Goal: Information Seeking & Learning: Learn about a topic

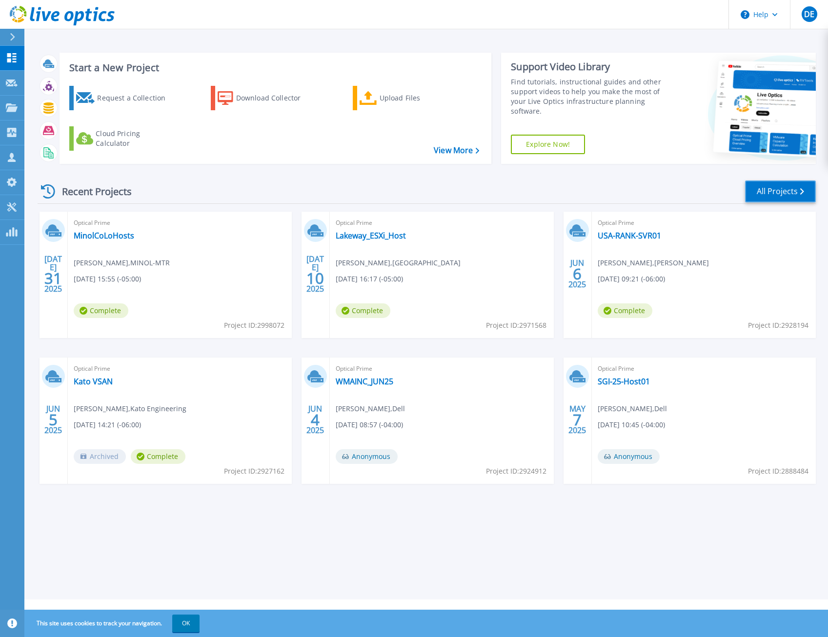
click at [755, 190] on link "All Projects" at bounding box center [780, 191] width 71 height 22
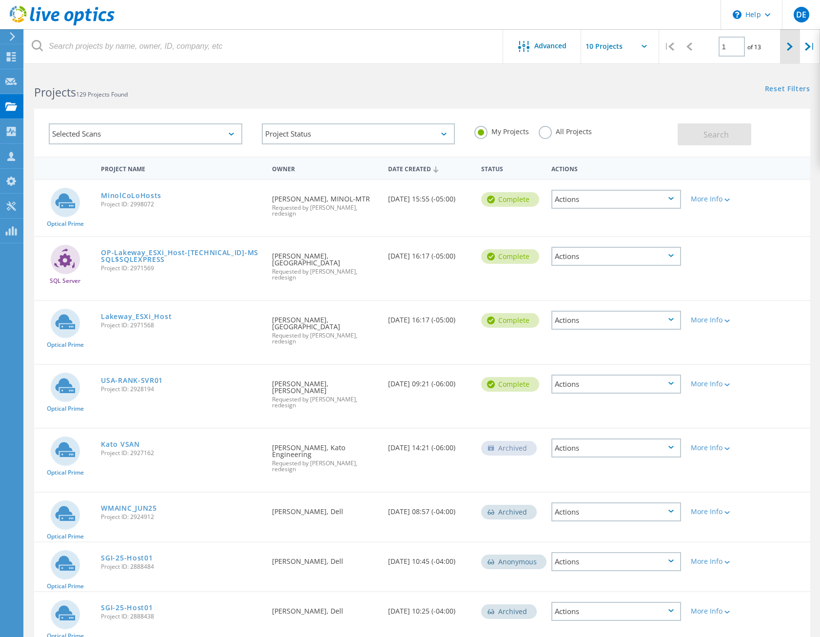
click at [785, 57] on div at bounding box center [790, 46] width 20 height 35
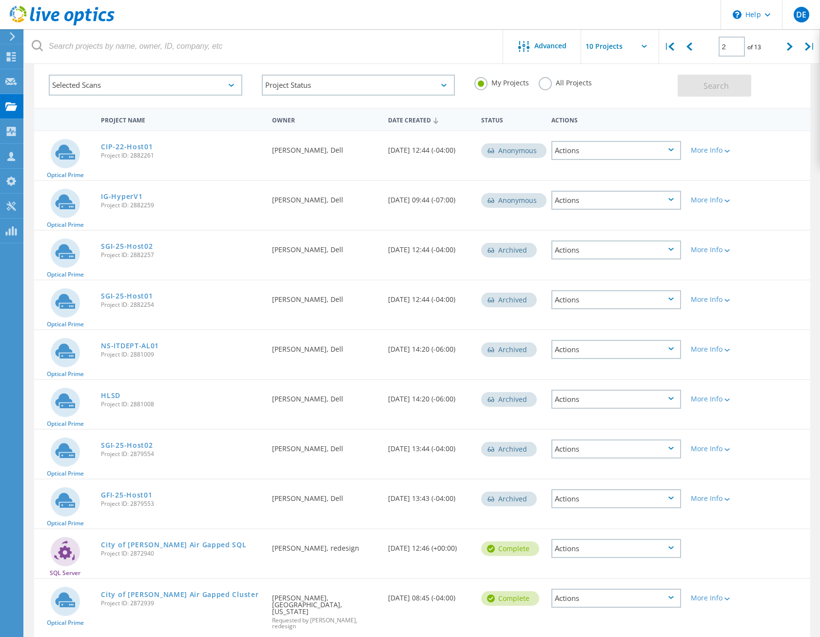
scroll to position [80, 0]
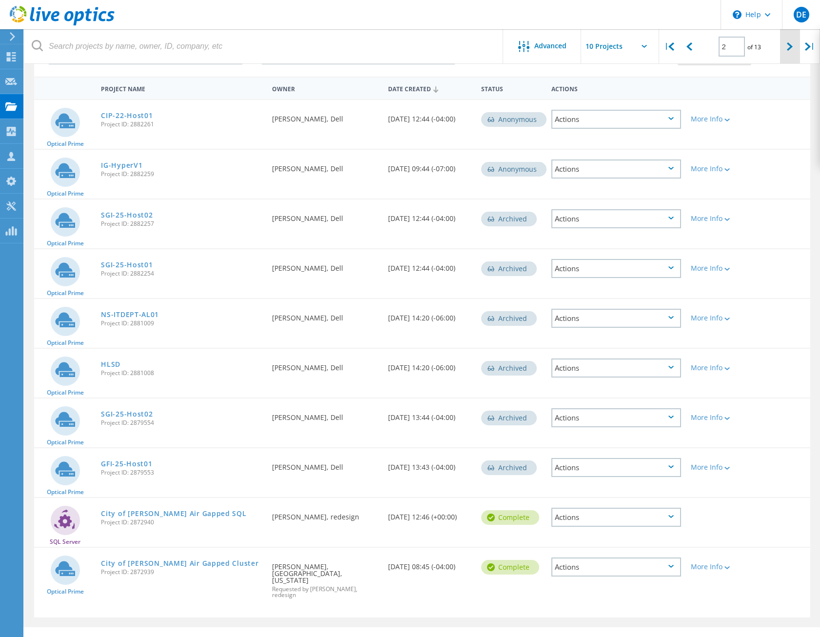
click at [782, 51] on div at bounding box center [790, 46] width 20 height 35
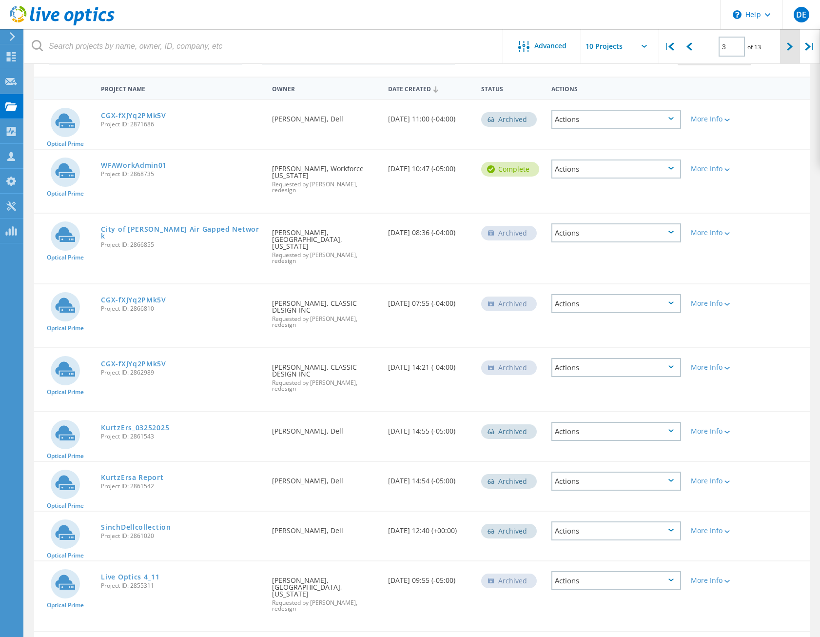
click at [780, 50] on div at bounding box center [790, 46] width 20 height 35
type input "4"
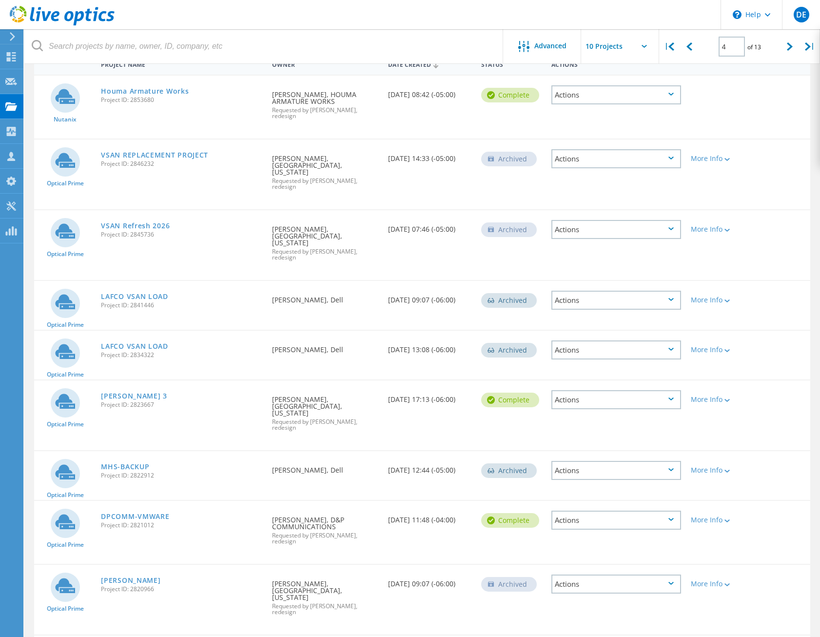
scroll to position [115, 0]
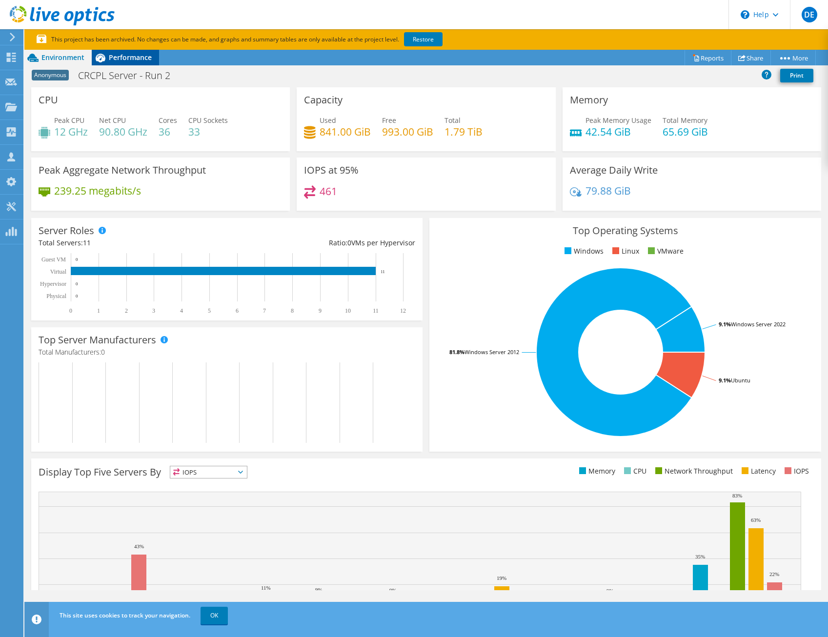
click at [135, 58] on span "Performance" at bounding box center [130, 57] width 43 height 9
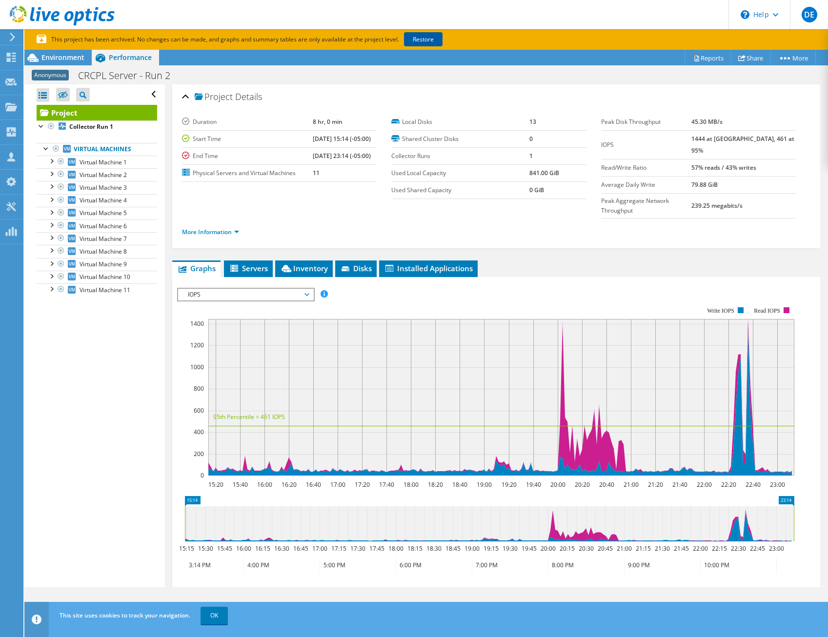
click at [428, 39] on link "Restore" at bounding box center [423, 39] width 39 height 14
click at [301, 263] on span "Inventory" at bounding box center [304, 268] width 48 height 10
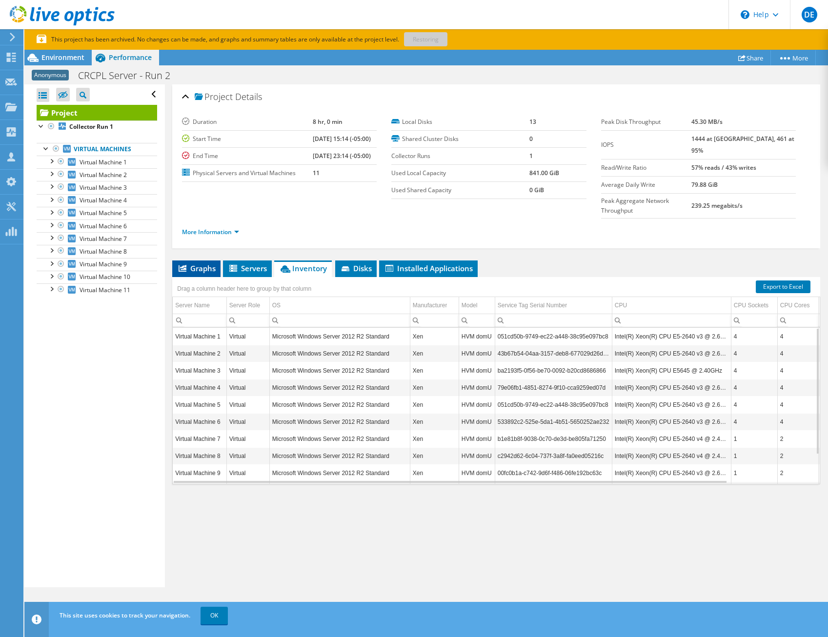
click at [210, 263] on span "Graphs" at bounding box center [196, 268] width 39 height 10
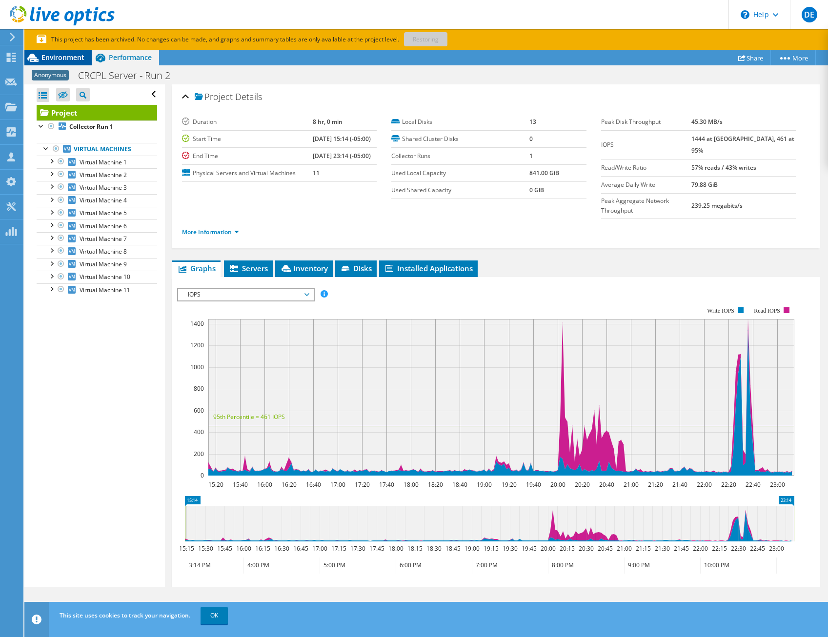
click at [77, 61] on span "Environment" at bounding box center [62, 57] width 43 height 9
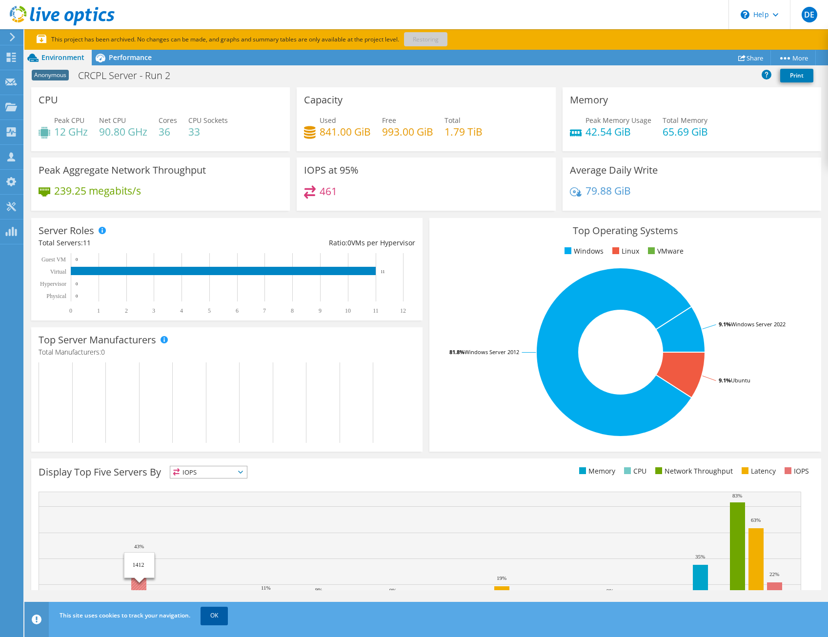
click at [212, 616] on link "OK" at bounding box center [213, 616] width 27 height 18
